Goal: Information Seeking & Learning: Learn about a topic

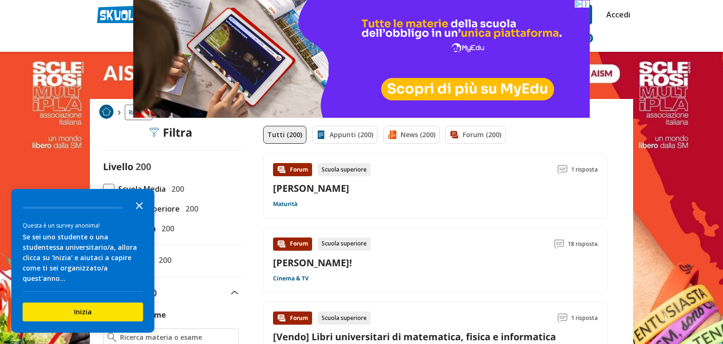
click at [145, 209] on icon "Close the survey" at bounding box center [139, 204] width 19 height 19
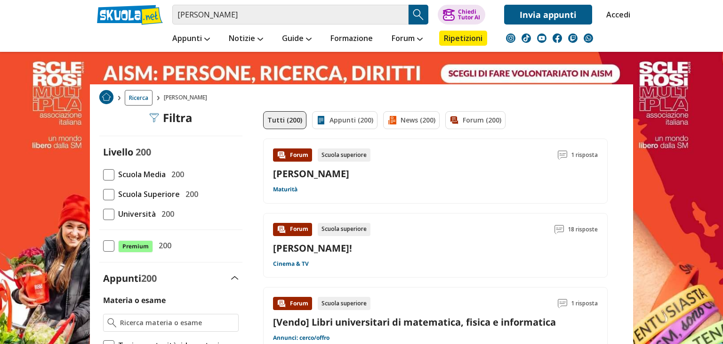
scroll to position [32, 0]
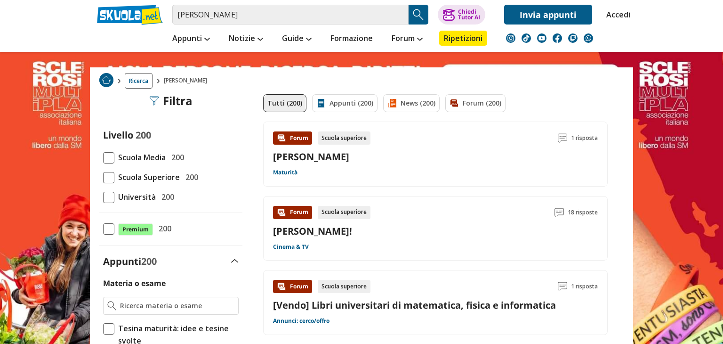
click at [111, 152] on span at bounding box center [108, 157] width 11 height 11
click at [103, 157] on input "Scuola Media 200" at bounding box center [103, 157] width 0 height 0
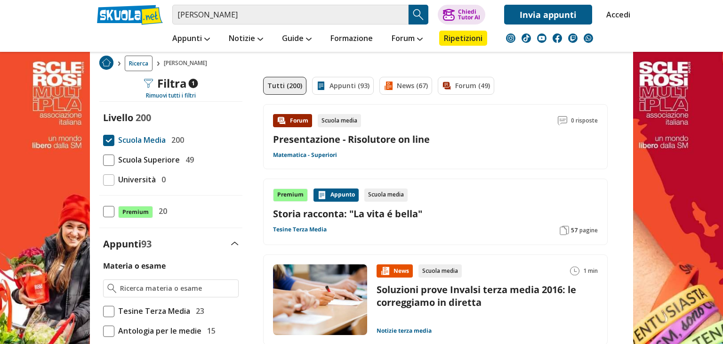
scroll to position [50, 0]
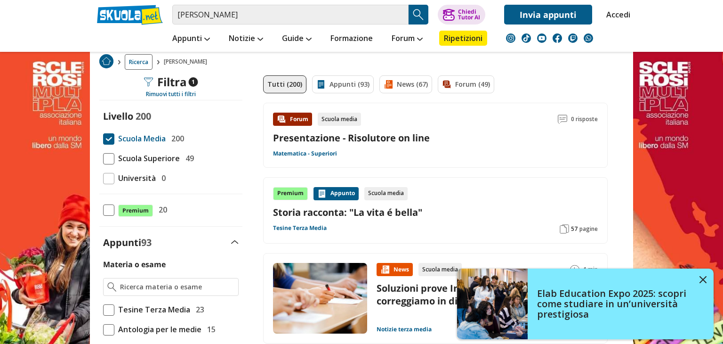
click at [244, 50] on li "Notizie Notizie Scuola Inchieste Metodo Studio Scolastico PCTO Manifestazioni e…" at bounding box center [245, 37] width 53 height 27
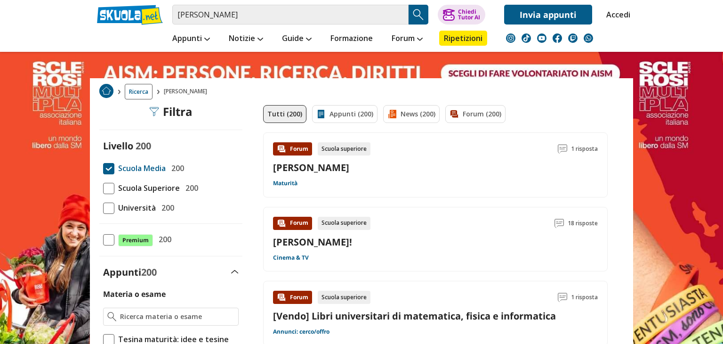
scroll to position [20, 0]
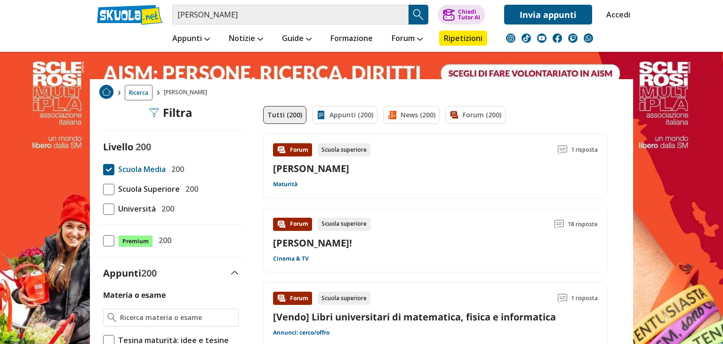
click at [285, 164] on link "[PERSON_NAME]" at bounding box center [311, 168] width 76 height 13
